Goal: Find specific page/section: Find specific page/section

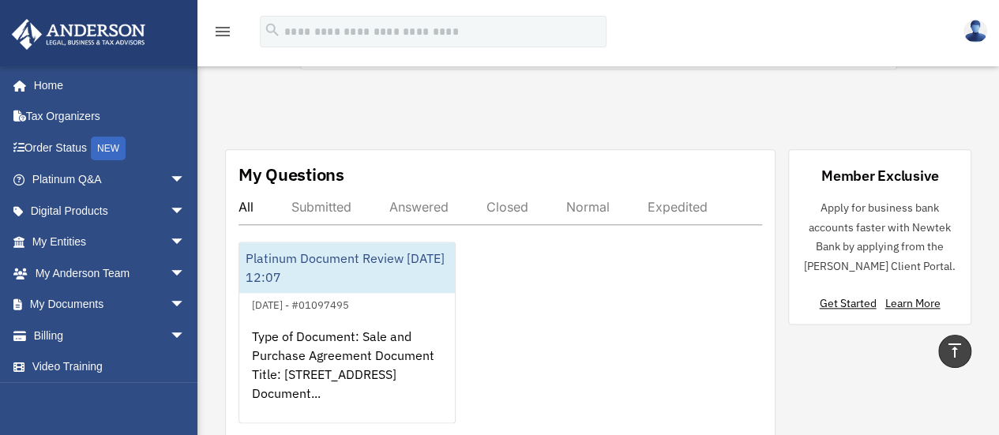
scroll to position [816, 0]
click at [325, 202] on div "Submitted" at bounding box center [321, 206] width 60 height 16
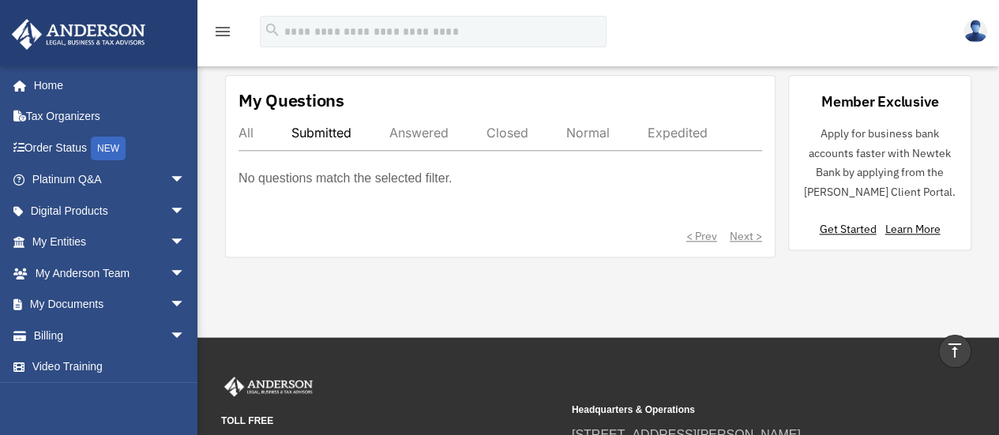
scroll to position [851, 0]
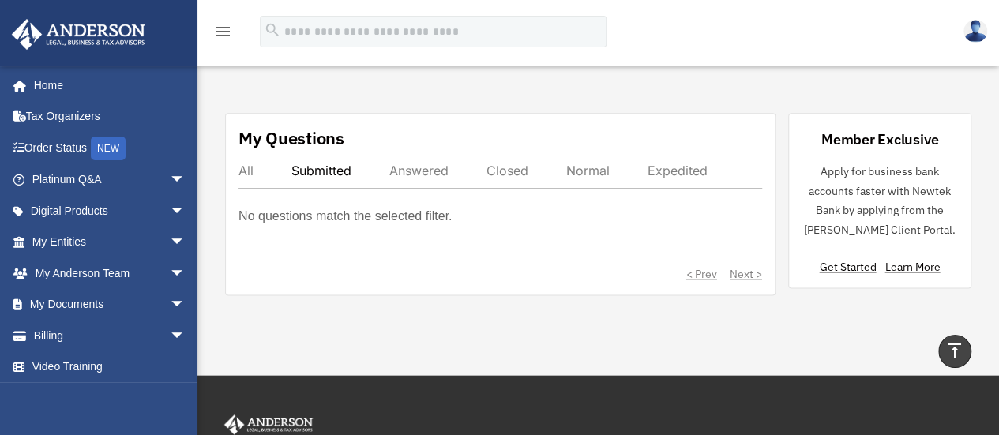
click at [408, 165] on div "Answered" at bounding box center [418, 171] width 59 height 16
click at [515, 169] on div "Closed" at bounding box center [507, 171] width 42 height 16
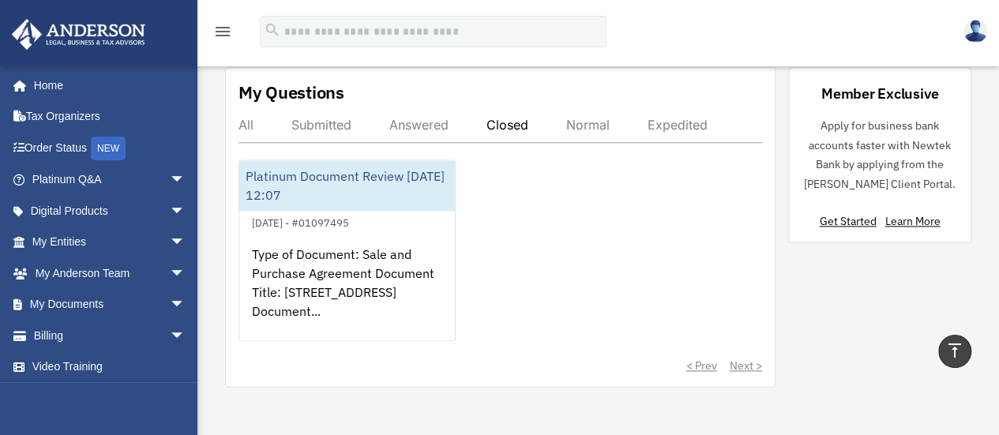
scroll to position [896, 0]
click at [599, 130] on div "Normal" at bounding box center [587, 126] width 43 height 16
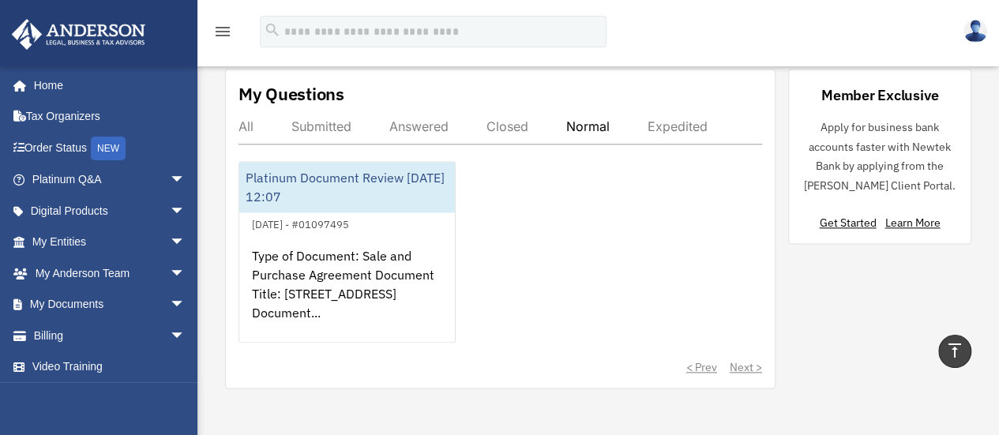
click at [690, 126] on div "Expedited" at bounding box center [678, 126] width 60 height 16
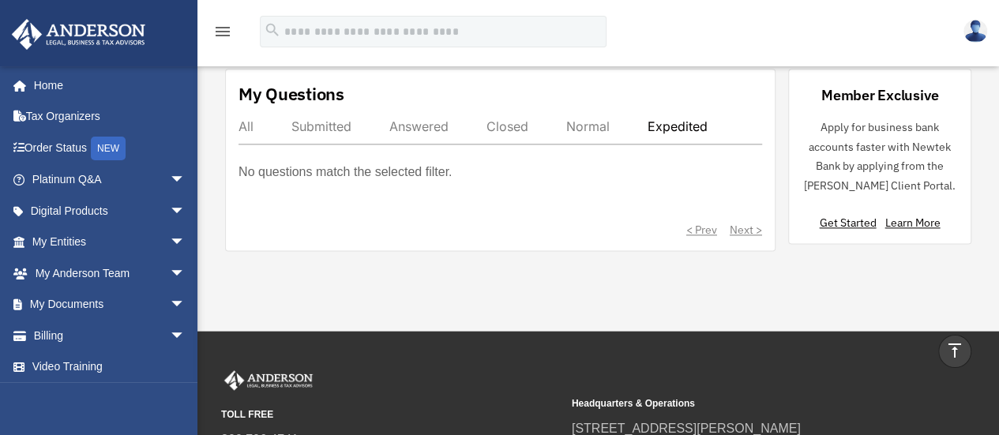
click at [521, 122] on div "Closed" at bounding box center [507, 126] width 42 height 16
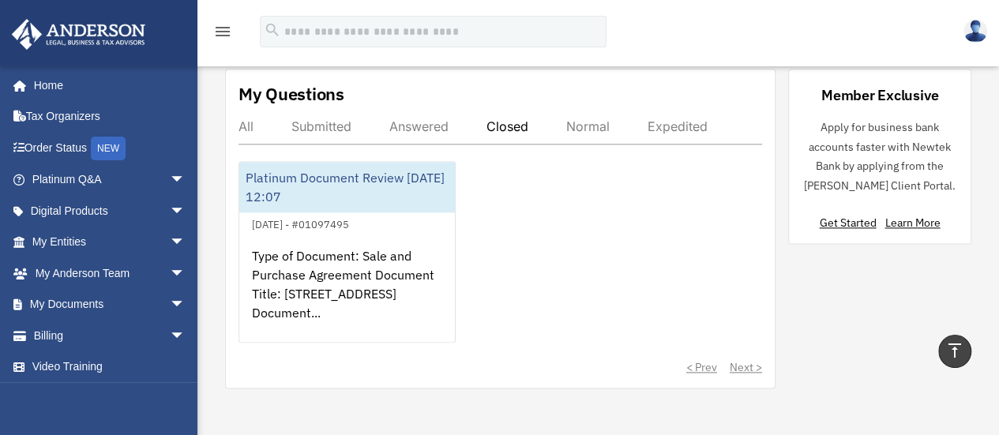
click at [435, 120] on div "Answered" at bounding box center [418, 126] width 59 height 16
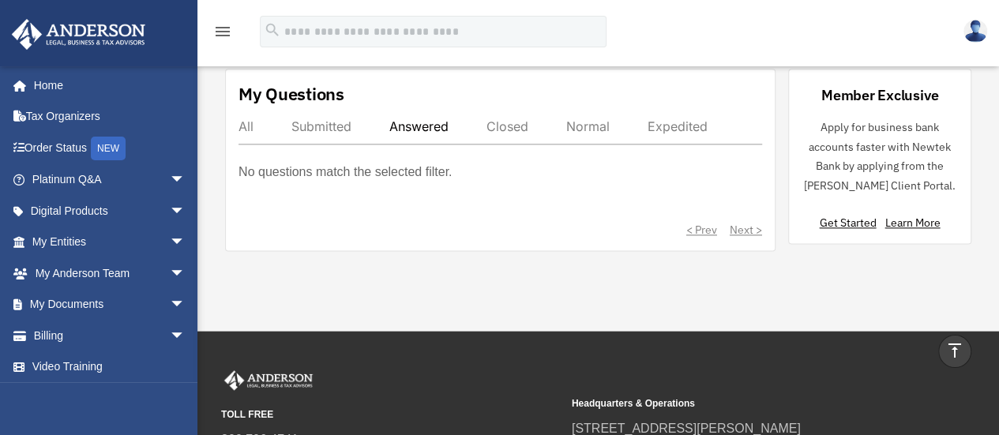
click at [252, 126] on div "All" at bounding box center [246, 126] width 15 height 16
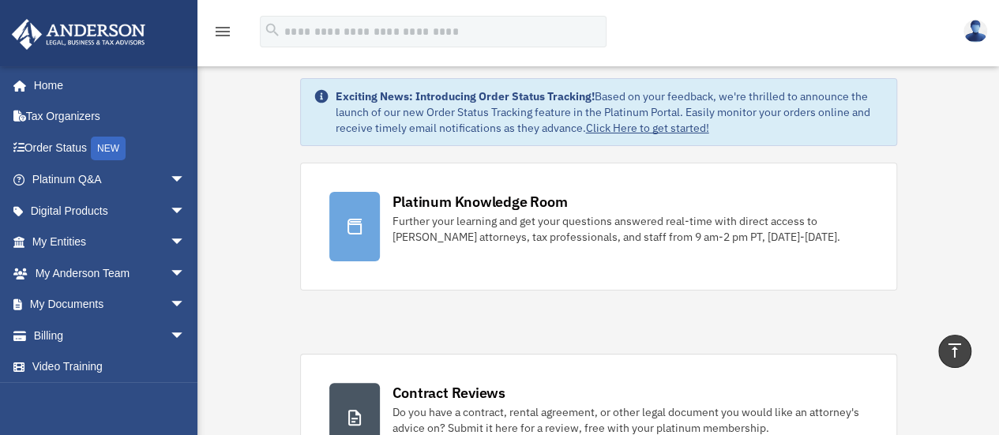
scroll to position [0, 0]
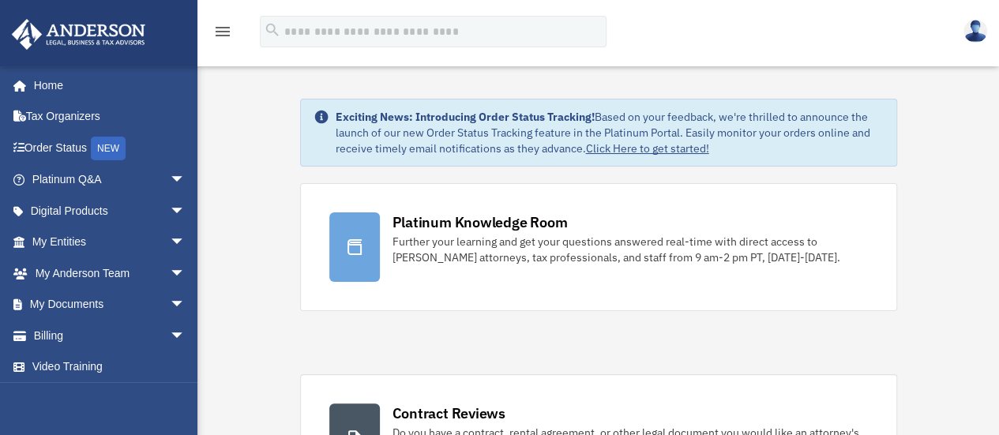
click at [114, 304] on link "My Documents arrow_drop_down" at bounding box center [110, 305] width 198 height 32
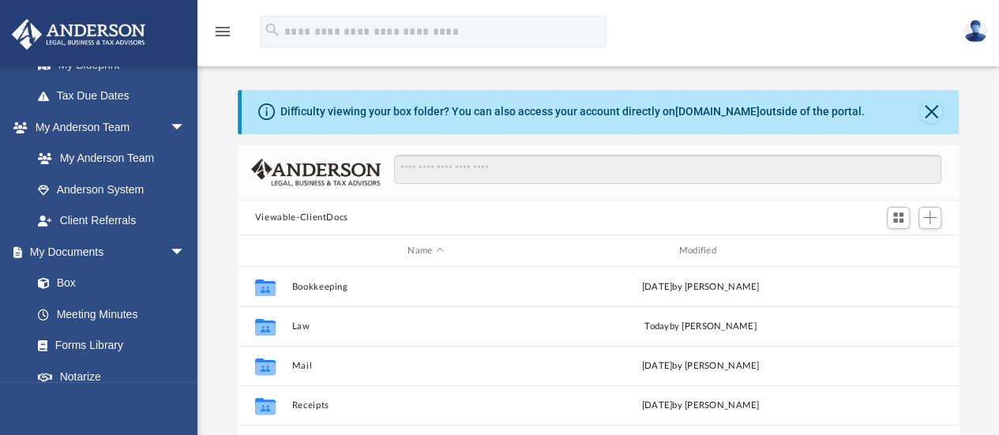
scroll to position [334, 0]
click at [98, 310] on link "Meeting Minutes" at bounding box center [111, 314] width 179 height 32
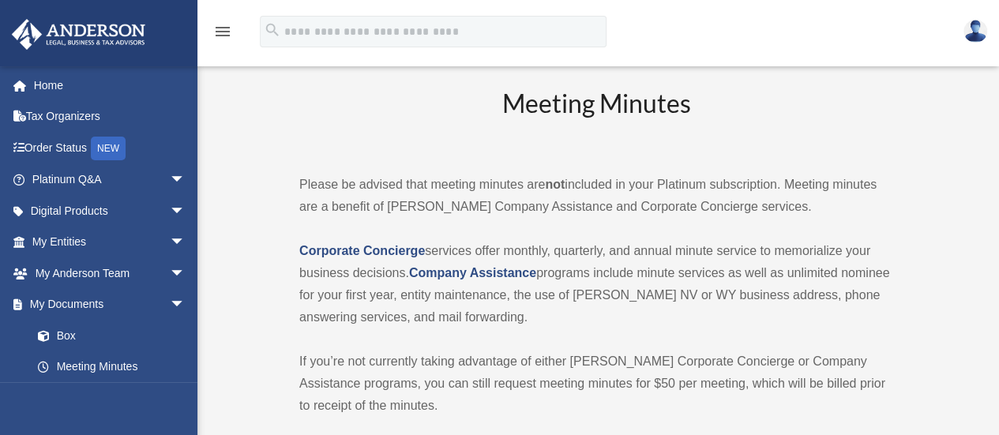
click at [71, 91] on link "Home" at bounding box center [110, 85] width 198 height 32
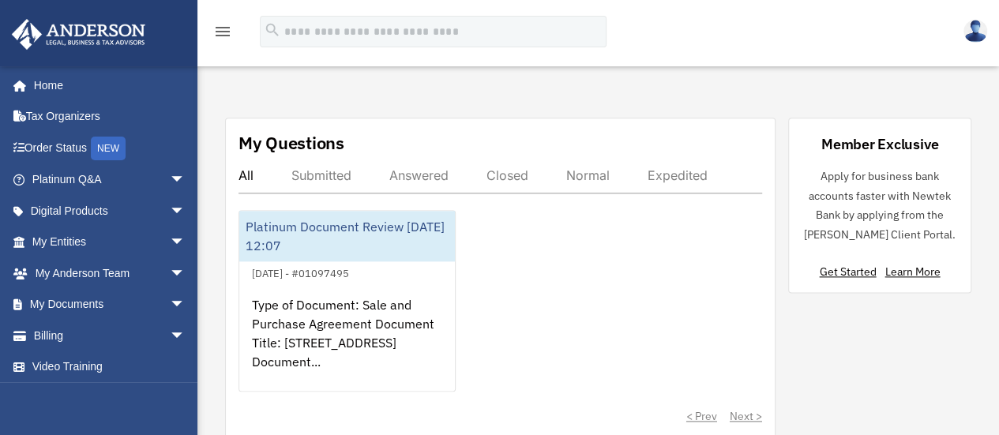
scroll to position [847, 0]
